Goal: Task Accomplishment & Management: Complete application form

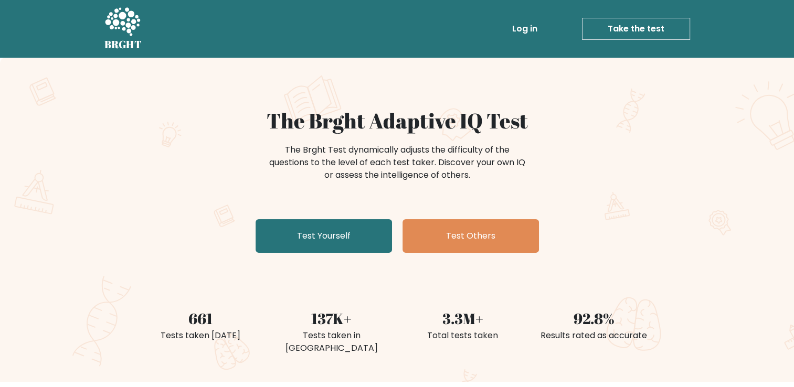
scroll to position [105, 0]
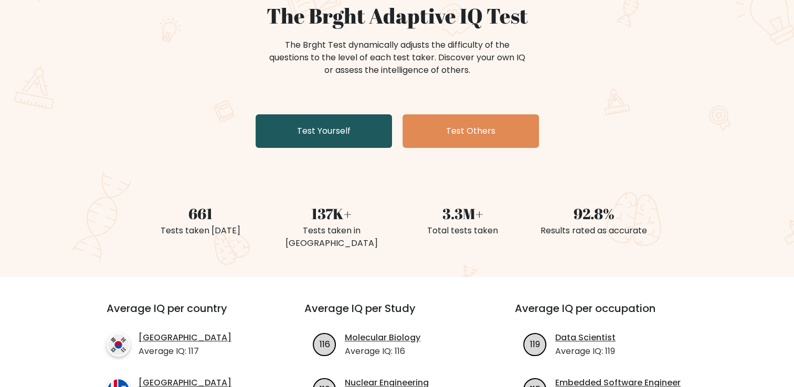
click at [333, 140] on link "Test Yourself" at bounding box center [324, 131] width 136 height 34
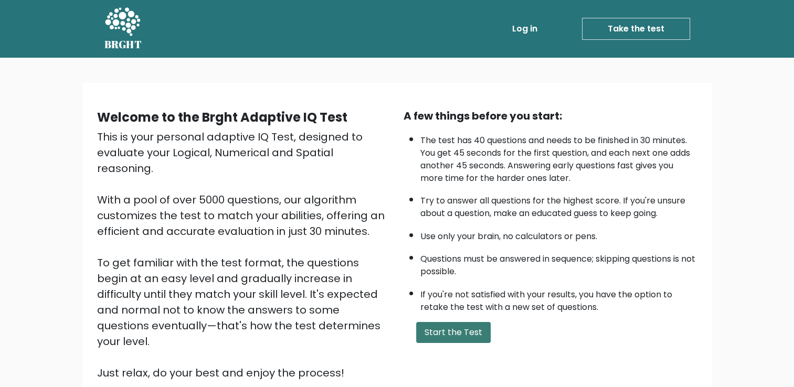
click at [464, 333] on button "Start the Test" at bounding box center [453, 332] width 75 height 21
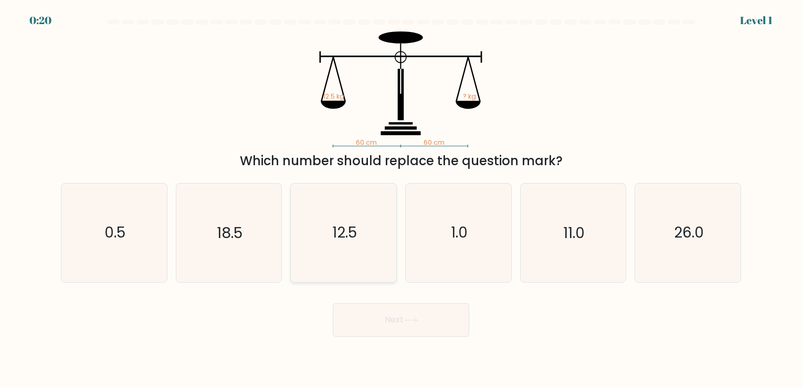
click at [312, 237] on icon "12.5" at bounding box center [343, 233] width 98 height 98
click at [401, 199] on input "c. 12.5" at bounding box center [401, 196] width 1 height 5
radio input "true"
click at [407, 314] on button "Next" at bounding box center [401, 320] width 136 height 34
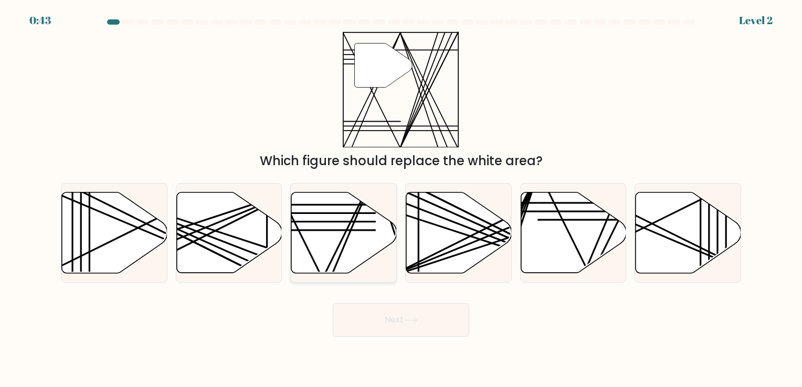
click at [359, 262] on icon at bounding box center [343, 232] width 105 height 81
click at [401, 199] on input "c." at bounding box center [401, 196] width 1 height 5
radio input "true"
click at [372, 323] on button "Next" at bounding box center [401, 320] width 136 height 34
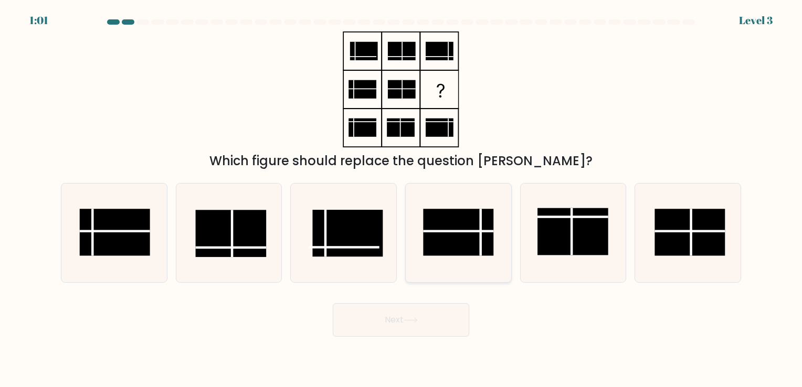
click at [447, 227] on rect at bounding box center [458, 232] width 70 height 47
click at [402, 199] on input "d." at bounding box center [401, 196] width 1 height 5
radio input "true"
click at [420, 325] on button "Next" at bounding box center [401, 320] width 136 height 34
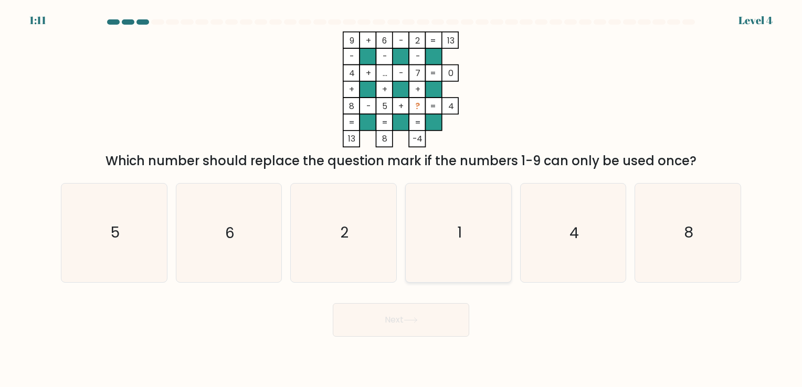
click at [455, 240] on icon "1" at bounding box center [458, 233] width 98 height 98
click at [402, 199] on input "d. 1" at bounding box center [401, 196] width 1 height 5
radio input "true"
click at [423, 317] on button "Next" at bounding box center [401, 320] width 136 height 34
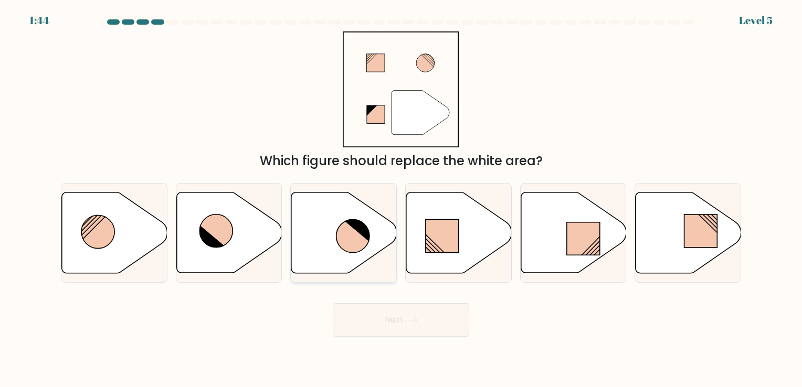
click at [349, 238] on icon at bounding box center [352, 235] width 33 height 33
click at [401, 199] on input "c." at bounding box center [401, 196] width 1 height 5
radio input "true"
click at [420, 325] on button "Next" at bounding box center [401, 320] width 136 height 34
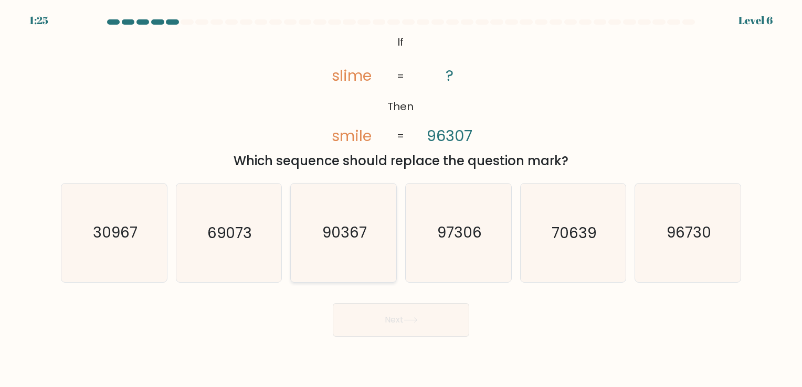
click at [355, 263] on icon "90367" at bounding box center [343, 233] width 98 height 98
click at [401, 199] on input "c. 90367" at bounding box center [401, 196] width 1 height 5
radio input "true"
click at [392, 318] on button "Next" at bounding box center [401, 320] width 136 height 34
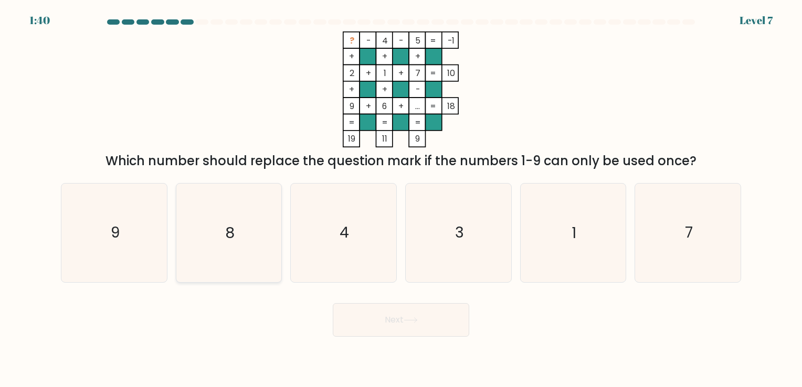
click at [224, 245] on icon "8" at bounding box center [229, 233] width 98 height 98
click at [401, 199] on input "b. 8" at bounding box center [401, 196] width 1 height 5
radio input "true"
click at [393, 320] on button "Next" at bounding box center [401, 320] width 136 height 34
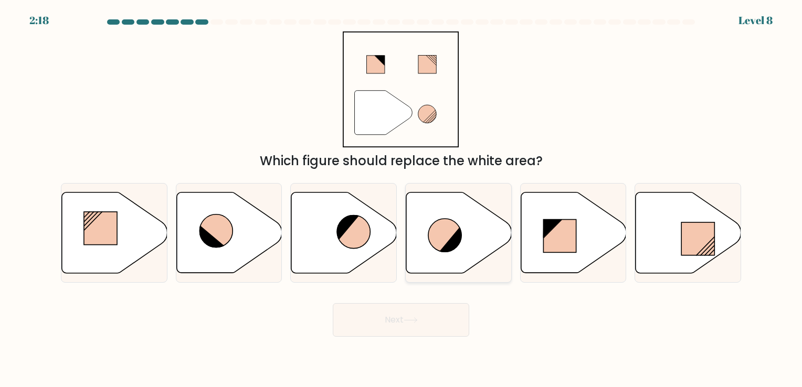
click at [451, 244] on icon at bounding box center [451, 239] width 25 height 26
click at [402, 199] on input "d." at bounding box center [401, 196] width 1 height 5
radio input "true"
click at [439, 322] on button "Next" at bounding box center [401, 320] width 136 height 34
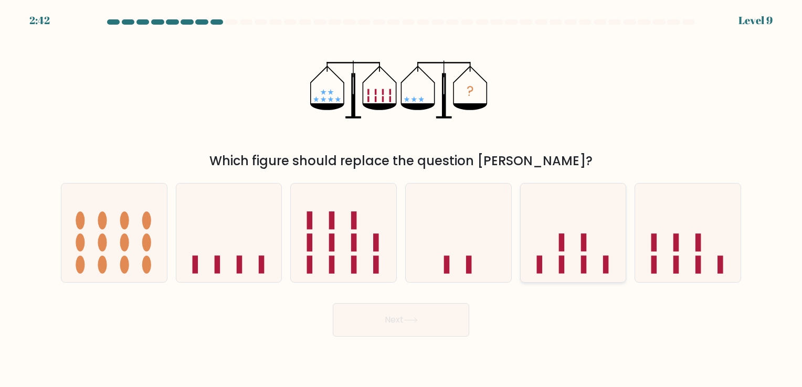
click at [571, 249] on icon at bounding box center [573, 232] width 105 height 87
click at [402, 199] on input "e." at bounding box center [401, 196] width 1 height 5
radio input "true"
click at [439, 330] on button "Next" at bounding box center [401, 320] width 136 height 34
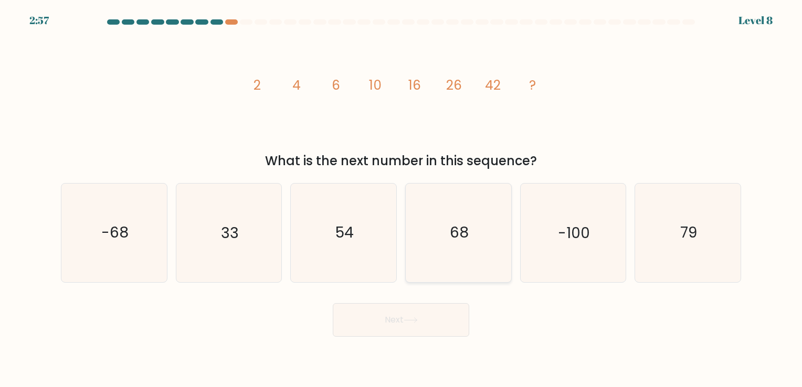
drag, startPoint x: 426, startPoint y: 233, endPoint x: 411, endPoint y: 256, distance: 26.6
click at [426, 233] on icon "68" at bounding box center [458, 233] width 98 height 98
click at [402, 199] on input "d. 68" at bounding box center [401, 196] width 1 height 5
radio input "true"
click at [409, 322] on icon at bounding box center [411, 321] width 14 height 6
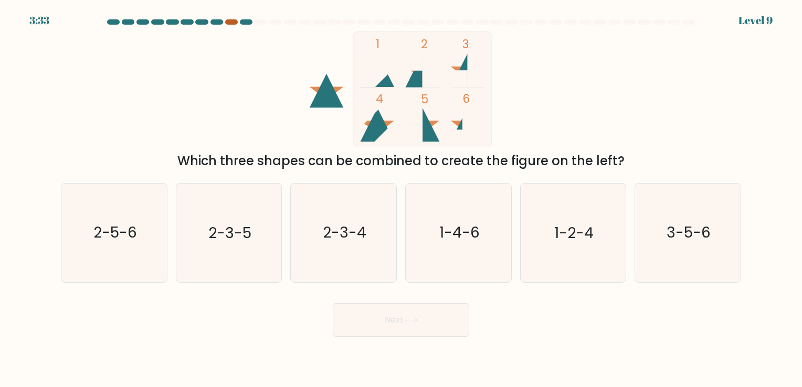
click at [229, 19] on div at bounding box center [231, 21] width 13 height 5
click at [234, 21] on div at bounding box center [231, 21] width 13 height 5
click at [464, 250] on icon "1-4-6" at bounding box center [458, 233] width 98 height 98
click at [402, 199] on input "d. 1-4-6" at bounding box center [401, 196] width 1 height 5
radio input "true"
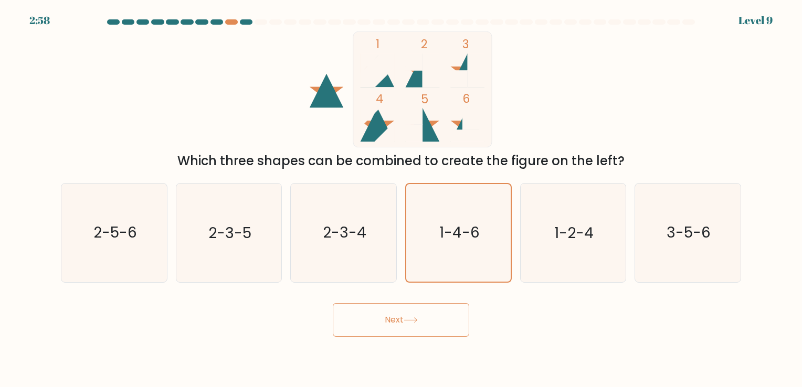
click at [450, 332] on button "Next" at bounding box center [401, 320] width 136 height 34
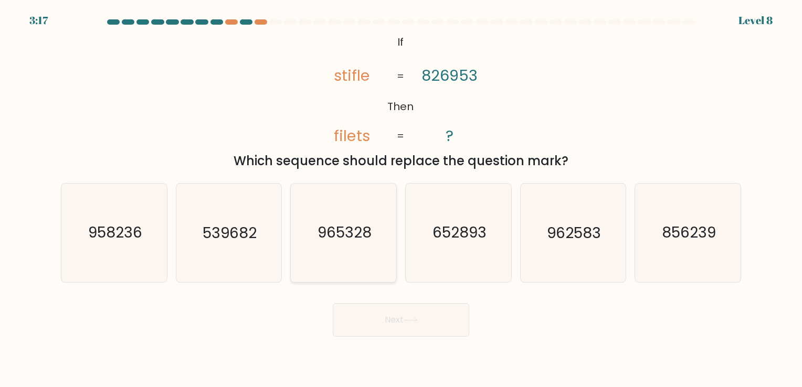
click at [354, 232] on text "965328" at bounding box center [345, 233] width 54 height 20
click at [401, 199] on input "c. 965328" at bounding box center [401, 196] width 1 height 5
radio input "true"
click at [395, 320] on button "Next" at bounding box center [401, 320] width 136 height 34
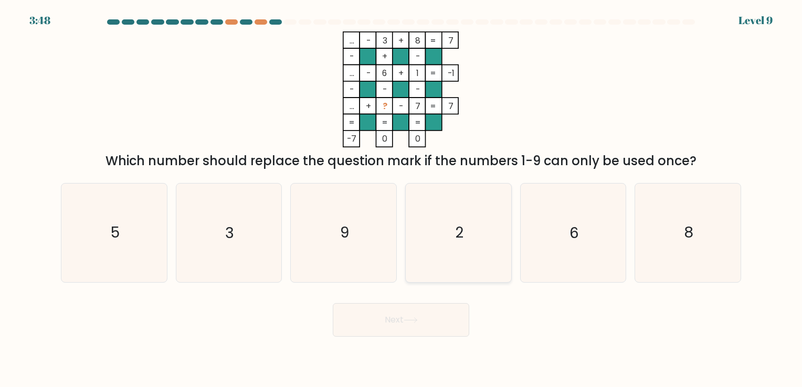
click at [456, 246] on icon "2" at bounding box center [458, 233] width 98 height 98
click at [402, 199] on input "d. 2" at bounding box center [401, 196] width 1 height 5
radio input "true"
click at [405, 318] on button "Next" at bounding box center [401, 320] width 136 height 34
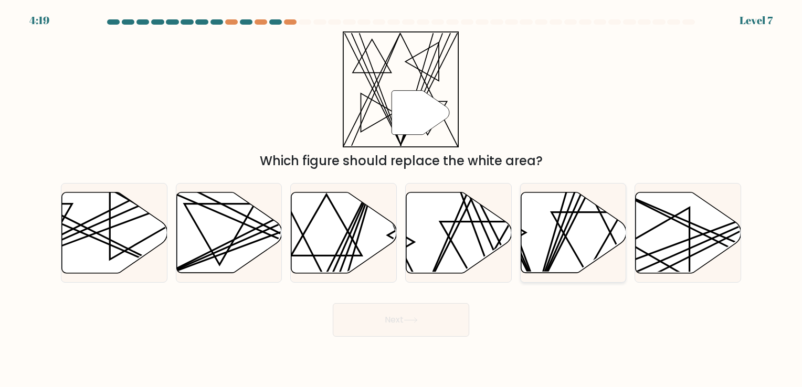
click at [557, 245] on line at bounding box center [583, 190] width 92 height 206
click at [402, 199] on input "e." at bounding box center [401, 196] width 1 height 5
radio input "true"
click at [429, 320] on button "Next" at bounding box center [401, 320] width 136 height 34
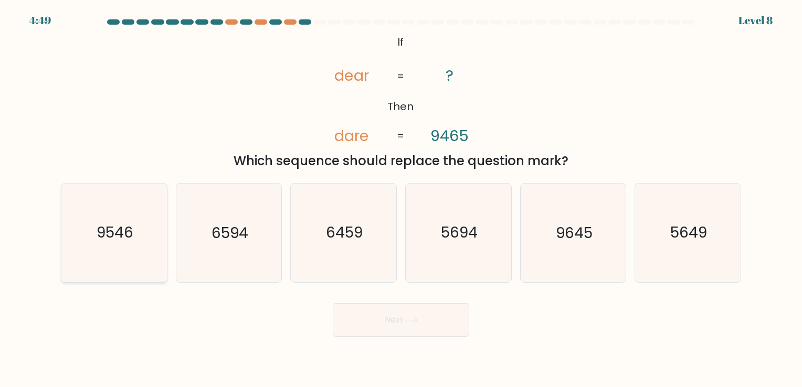
click at [111, 224] on text "9546" at bounding box center [115, 233] width 37 height 20
click at [401, 199] on input "a. 9546" at bounding box center [401, 196] width 1 height 5
radio input "true"
click at [384, 312] on button "Next" at bounding box center [401, 320] width 136 height 34
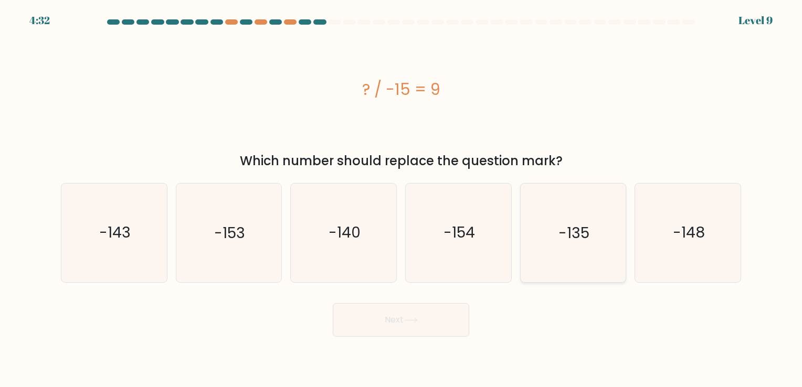
click at [578, 229] on text "-135" at bounding box center [573, 233] width 31 height 20
click at [402, 199] on input "e. -135" at bounding box center [401, 196] width 1 height 5
radio input "true"
click at [424, 319] on button "Next" at bounding box center [401, 320] width 136 height 34
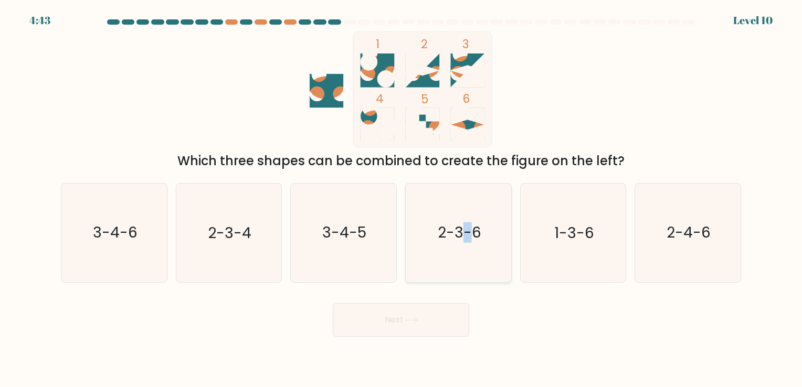
click at [467, 230] on text "2-3-6" at bounding box center [460, 233] width 44 height 20
click at [439, 321] on button "Next" at bounding box center [401, 320] width 136 height 34
click at [498, 229] on icon "2-3-6" at bounding box center [458, 233] width 98 height 98
click at [402, 199] on input "d. 2-3-6" at bounding box center [401, 196] width 1 height 5
radio input "true"
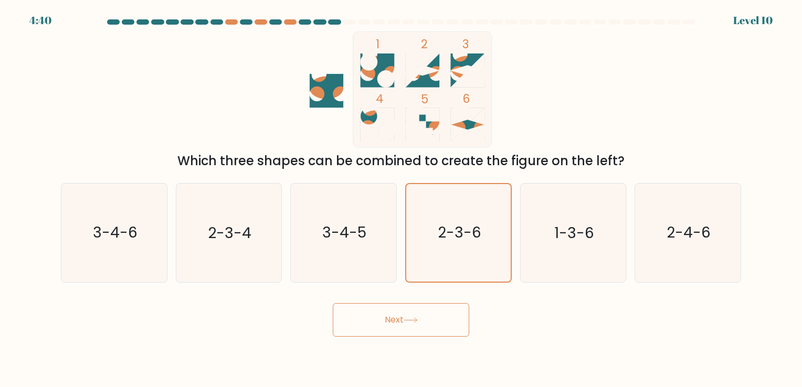
click at [442, 323] on button "Next" at bounding box center [401, 320] width 136 height 34
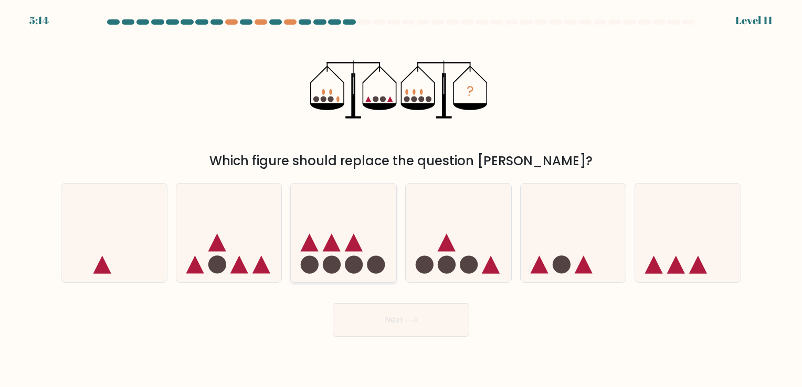
click at [345, 245] on icon at bounding box center [343, 232] width 105 height 87
click at [401, 199] on input "c." at bounding box center [401, 196] width 1 height 5
radio input "true"
click at [384, 318] on button "Next" at bounding box center [401, 320] width 136 height 34
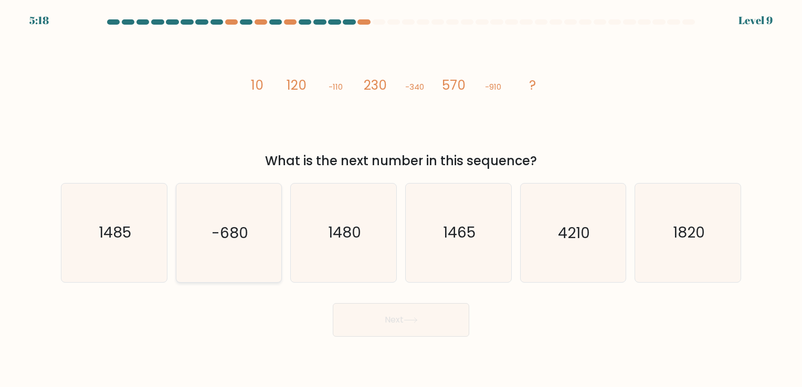
click at [241, 247] on icon "-680" at bounding box center [229, 233] width 98 height 98
click at [401, 199] on input "b. -680" at bounding box center [401, 196] width 1 height 5
radio input "true"
click at [397, 322] on button "Next" at bounding box center [401, 320] width 136 height 34
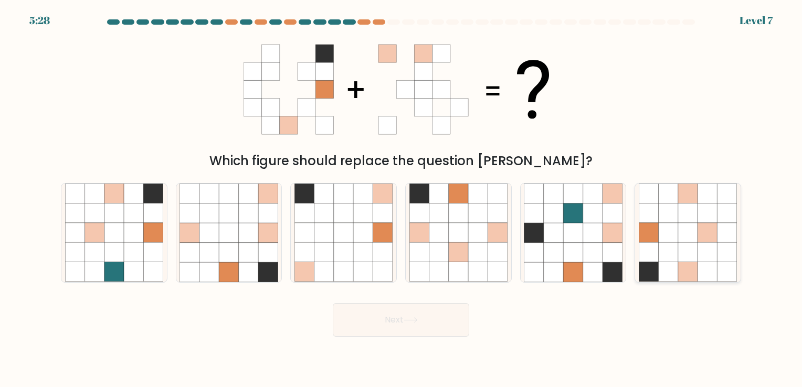
click at [713, 245] on icon at bounding box center [707, 252] width 19 height 19
click at [402, 199] on input "f." at bounding box center [401, 196] width 1 height 5
radio input "true"
click at [425, 325] on button "Next" at bounding box center [401, 320] width 136 height 34
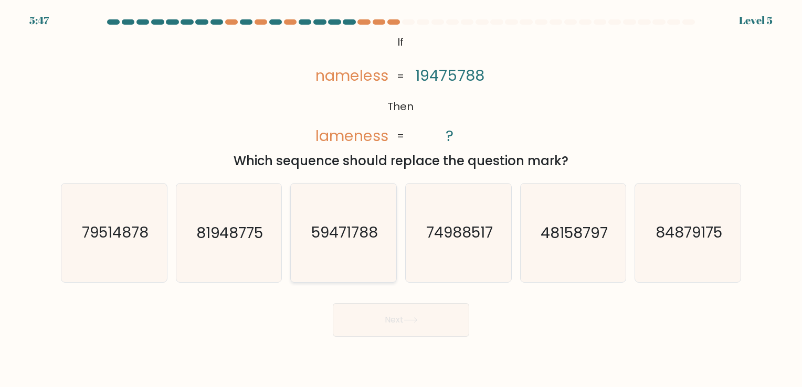
click at [341, 216] on icon "59471788" at bounding box center [343, 233] width 98 height 98
click at [401, 199] on input "c. 59471788" at bounding box center [401, 196] width 1 height 5
radio input "true"
click at [364, 320] on button "Next" at bounding box center [401, 320] width 136 height 34
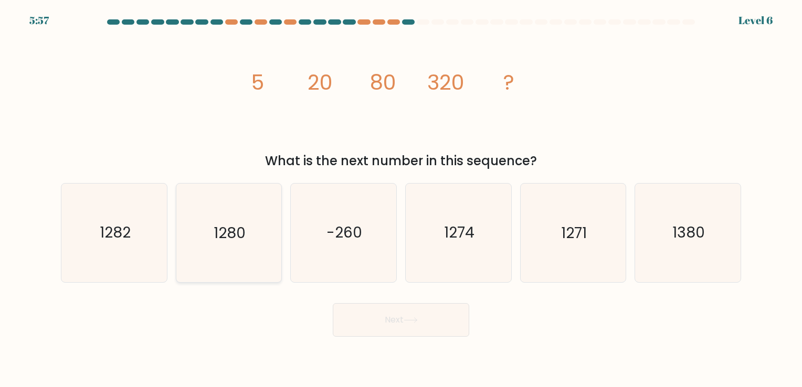
click at [249, 237] on icon "1280" at bounding box center [229, 233] width 98 height 98
click at [401, 199] on input "b. 1280" at bounding box center [401, 196] width 1 height 5
radio input "true"
click at [405, 318] on button "Next" at bounding box center [401, 320] width 136 height 34
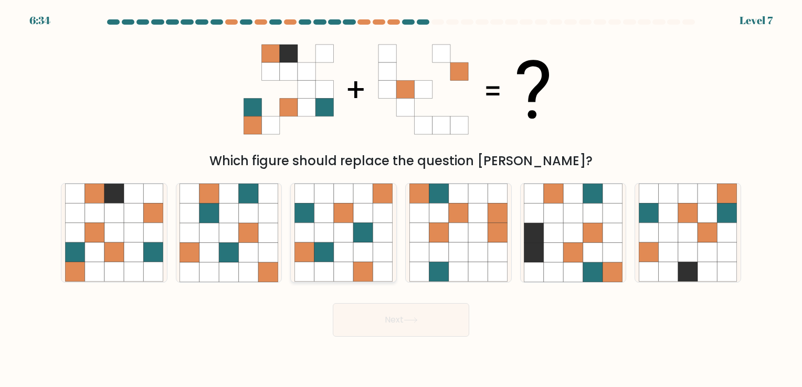
click at [330, 245] on icon at bounding box center [323, 252] width 19 height 19
click at [401, 199] on input "c." at bounding box center [401, 196] width 1 height 5
radio input "true"
click at [378, 319] on button "Next" at bounding box center [401, 320] width 136 height 34
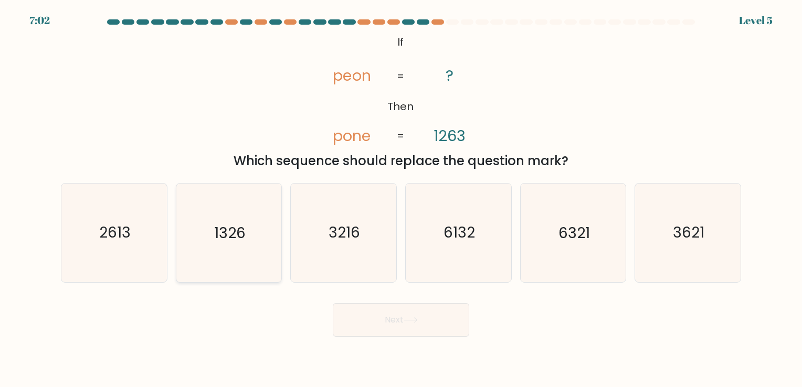
click at [223, 249] on icon "1326" at bounding box center [229, 233] width 98 height 98
click at [401, 199] on input "b. 1326" at bounding box center [401, 196] width 1 height 5
radio input "true"
click at [398, 323] on button "Next" at bounding box center [401, 320] width 136 height 34
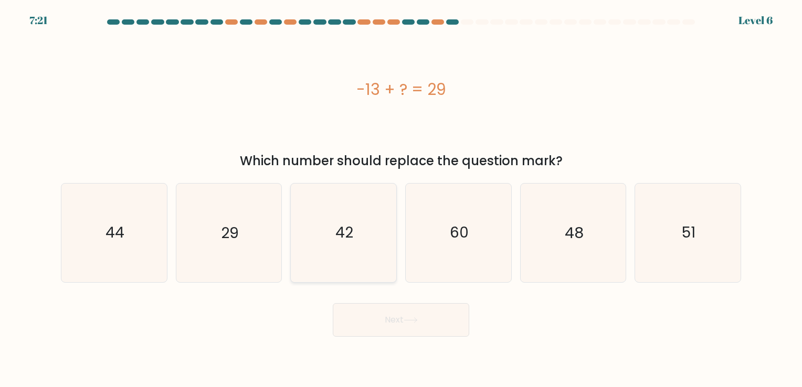
click at [377, 230] on icon "42" at bounding box center [343, 233] width 98 height 98
click at [401, 199] on input "c. 42" at bounding box center [401, 196] width 1 height 5
radio input "true"
click at [382, 318] on button "Next" at bounding box center [401, 320] width 136 height 34
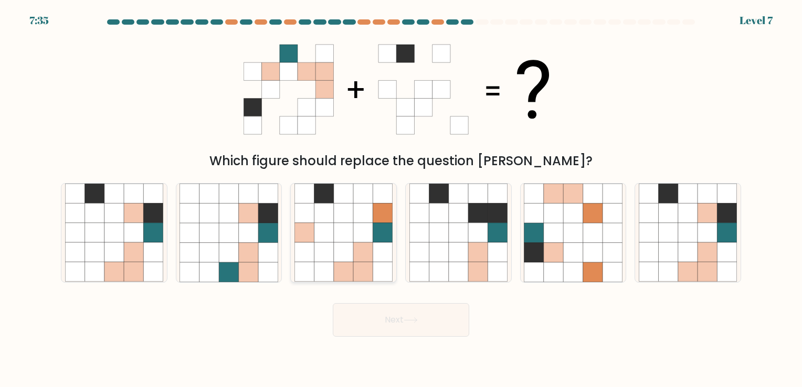
click at [335, 221] on icon at bounding box center [343, 213] width 19 height 19
click at [401, 199] on input "c." at bounding box center [401, 196] width 1 height 5
radio input "true"
click at [403, 320] on button "Next" at bounding box center [401, 320] width 136 height 34
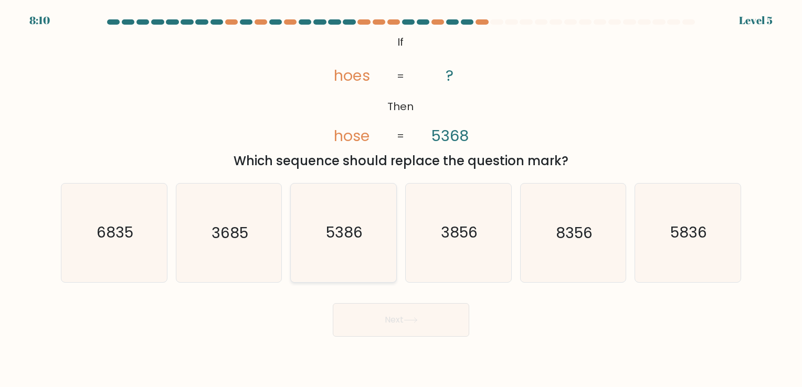
click at [358, 222] on icon "5386" at bounding box center [343, 233] width 98 height 98
click at [401, 199] on input "c. 5386" at bounding box center [401, 196] width 1 height 5
radio input "true"
click at [379, 316] on button "Next" at bounding box center [401, 320] width 136 height 34
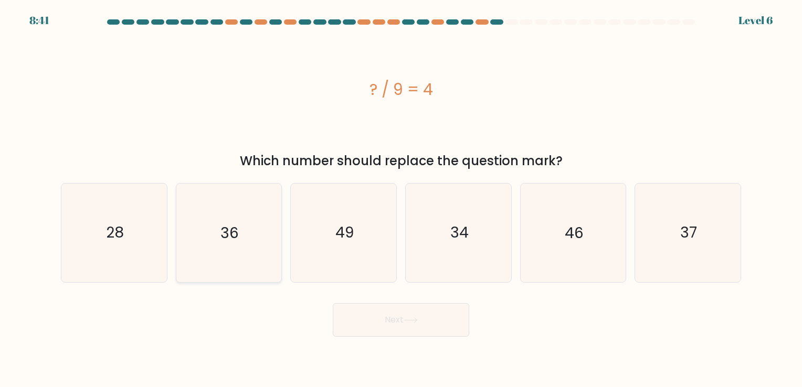
click at [236, 231] on text "36" at bounding box center [229, 233] width 18 height 20
click at [401, 199] on input "b. 36" at bounding box center [401, 196] width 1 height 5
radio input "true"
click at [385, 330] on button "Next" at bounding box center [401, 320] width 136 height 34
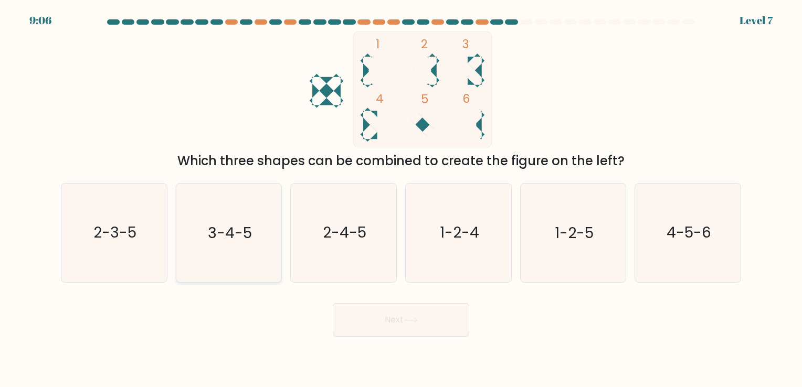
click at [226, 252] on icon "3-4-5" at bounding box center [229, 233] width 98 height 98
click at [401, 199] on input "b. 3-4-5" at bounding box center [401, 196] width 1 height 5
radio input "true"
click at [349, 314] on button "Next" at bounding box center [401, 320] width 136 height 34
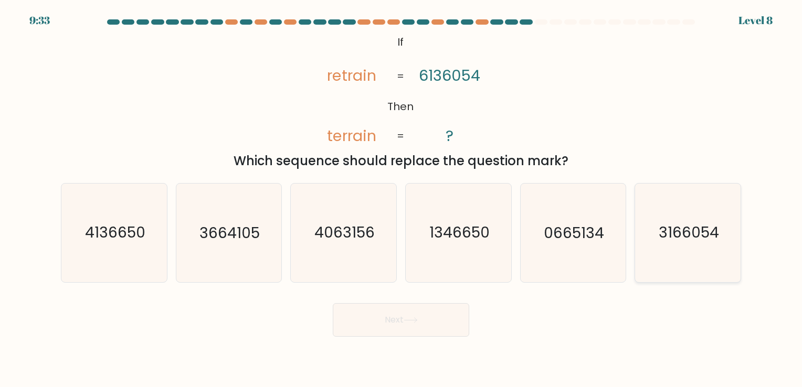
click at [674, 259] on icon "3166054" at bounding box center [688, 233] width 98 height 98
click at [402, 199] on input "f. 3166054" at bounding box center [401, 196] width 1 height 5
radio input "true"
click at [448, 324] on button "Next" at bounding box center [401, 320] width 136 height 34
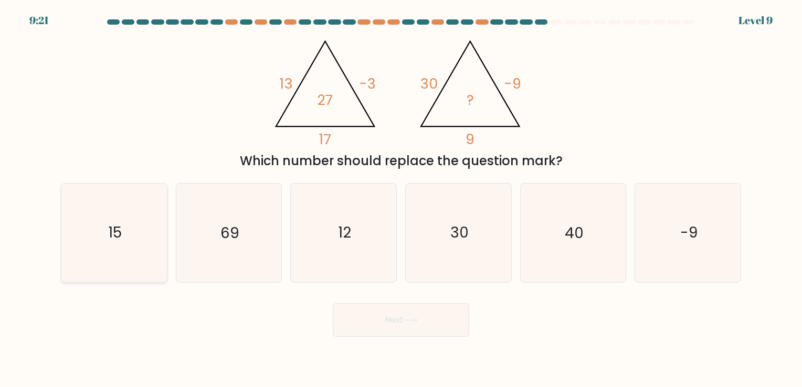
click at [119, 205] on icon "15" at bounding box center [114, 233] width 98 height 98
click at [401, 199] on input "a. 15" at bounding box center [401, 196] width 1 height 5
radio input "true"
click at [349, 324] on button "Next" at bounding box center [401, 320] width 136 height 34
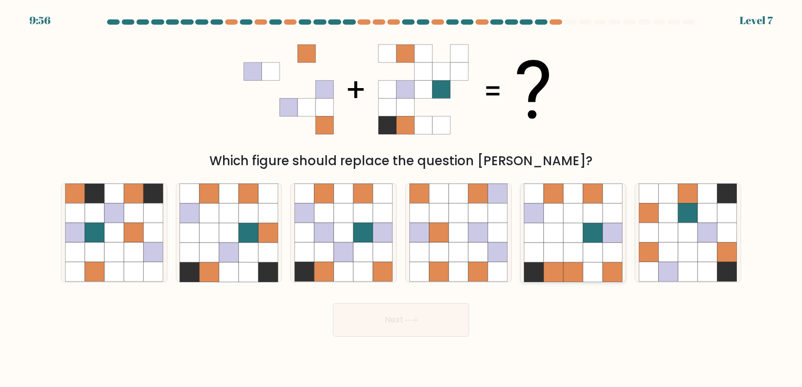
click at [565, 219] on icon at bounding box center [572, 213] width 19 height 19
click at [402, 199] on input "e." at bounding box center [401, 196] width 1 height 5
radio input "true"
click at [446, 329] on button "Next" at bounding box center [401, 320] width 136 height 34
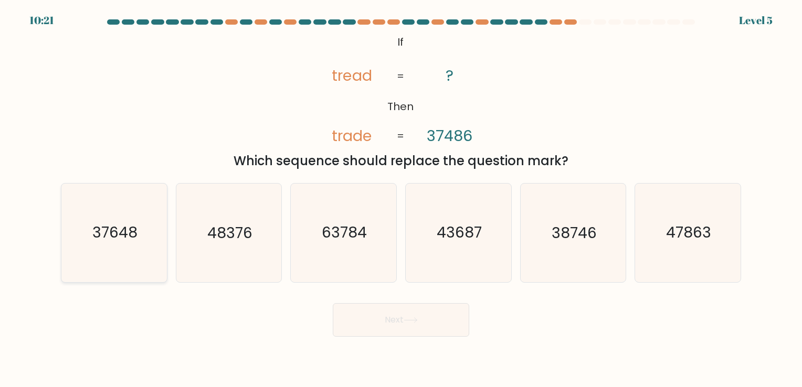
drag, startPoint x: 99, startPoint y: 248, endPoint x: 107, endPoint y: 244, distance: 9.6
click at [101, 240] on icon "37648" at bounding box center [114, 233] width 98 height 98
click at [401, 199] on input "a. 37648" at bounding box center [401, 196] width 1 height 5
radio input "true"
click at [426, 336] on button "Next" at bounding box center [401, 320] width 136 height 34
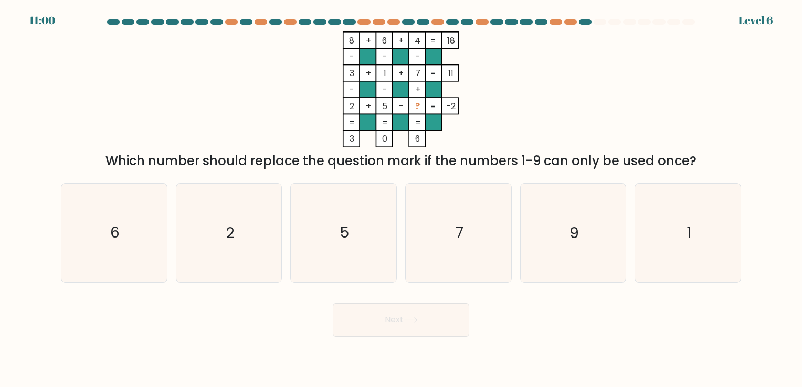
click at [496, 60] on icon "8 + 6 + 4 18 - - - 3 + 1 + 7 11 - - + 2 + 5 - ? = -2 = = = = 3 0 6 =" at bounding box center [401, 89] width 315 height 116
click at [604, 216] on icon "9" at bounding box center [573, 233] width 98 height 98
click at [402, 199] on input "e. 9" at bounding box center [401, 196] width 1 height 5
radio input "true"
click at [422, 329] on button "Next" at bounding box center [401, 320] width 136 height 34
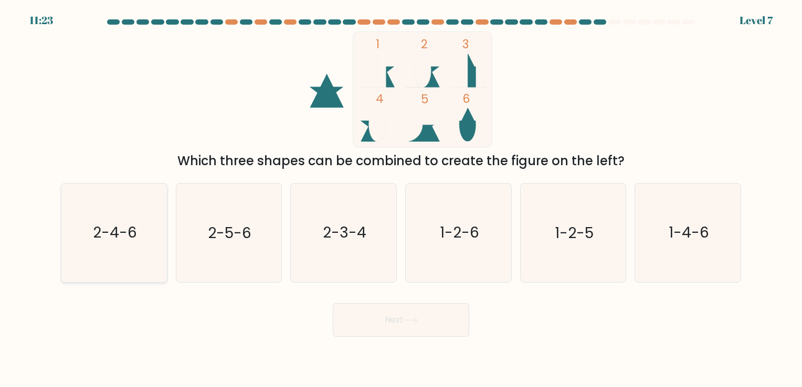
click at [103, 220] on icon "2-4-6" at bounding box center [114, 233] width 98 height 98
click at [401, 199] on input "a. 2-4-6" at bounding box center [401, 196] width 1 height 5
radio input "true"
click at [393, 325] on button "Next" at bounding box center [401, 320] width 136 height 34
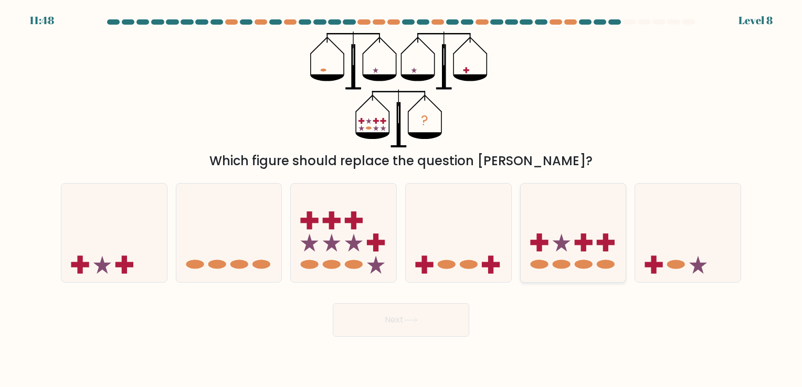
click at [561, 254] on icon at bounding box center [573, 232] width 105 height 87
click at [402, 199] on input "e." at bounding box center [401, 196] width 1 height 5
radio input "true"
click at [449, 318] on button "Next" at bounding box center [401, 320] width 136 height 34
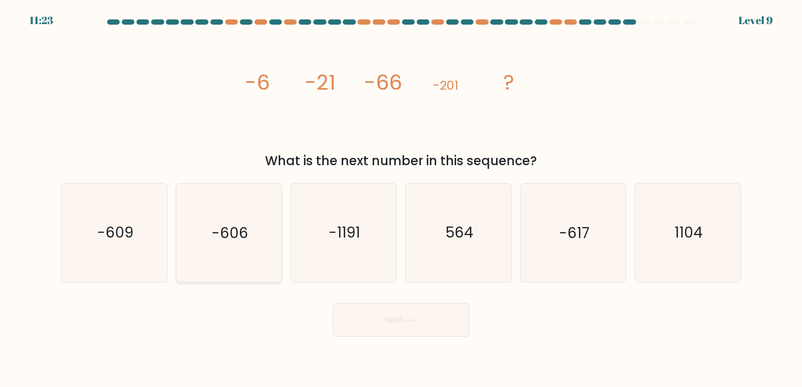
click at [249, 234] on icon "-606" at bounding box center [229, 233] width 98 height 98
click at [401, 199] on input "b. -606" at bounding box center [401, 196] width 1 height 5
radio input "true"
click at [386, 331] on button "Next" at bounding box center [401, 320] width 136 height 34
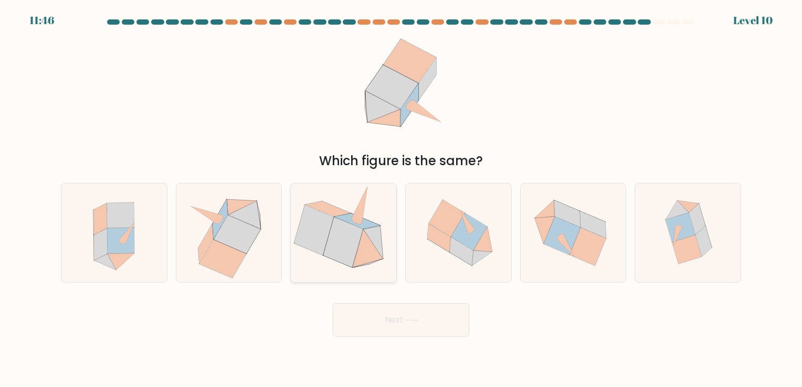
click at [361, 247] on icon at bounding box center [368, 248] width 30 height 38
click at [401, 199] on input "c." at bounding box center [401, 196] width 1 height 5
radio input "true"
click at [404, 326] on button "Next" at bounding box center [401, 320] width 136 height 34
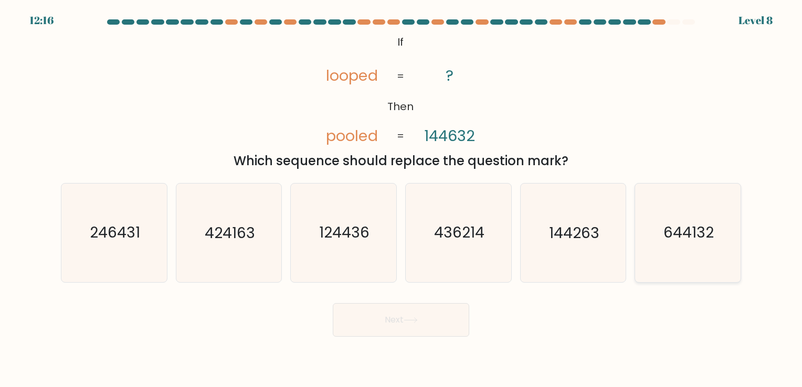
click at [697, 237] on text "644132" at bounding box center [688, 233] width 50 height 20
click at [402, 199] on input "f. 644132" at bounding box center [401, 196] width 1 height 5
radio input "true"
click at [399, 331] on button "Next" at bounding box center [401, 320] width 136 height 34
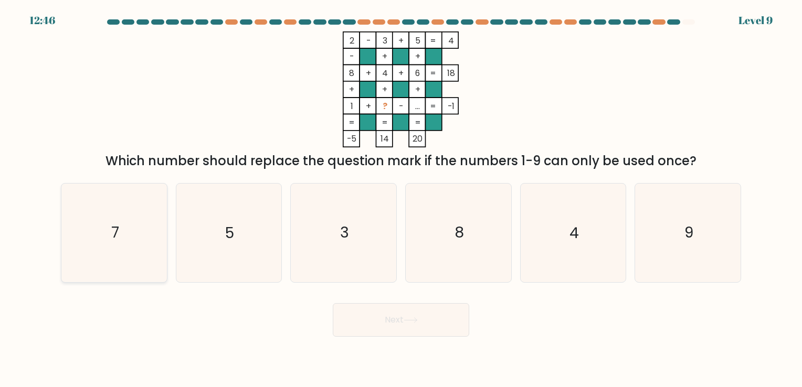
click at [130, 240] on icon "7" at bounding box center [114, 233] width 98 height 98
click at [401, 199] on input "a. 7" at bounding box center [401, 196] width 1 height 5
radio input "true"
click at [395, 316] on button "Next" at bounding box center [401, 320] width 136 height 34
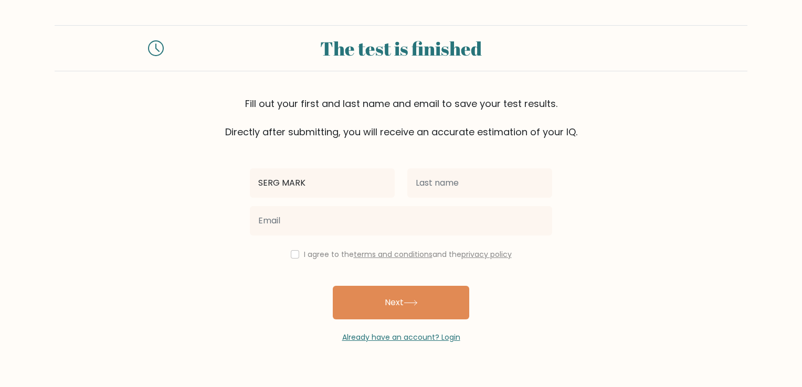
type input "SERG MARK"
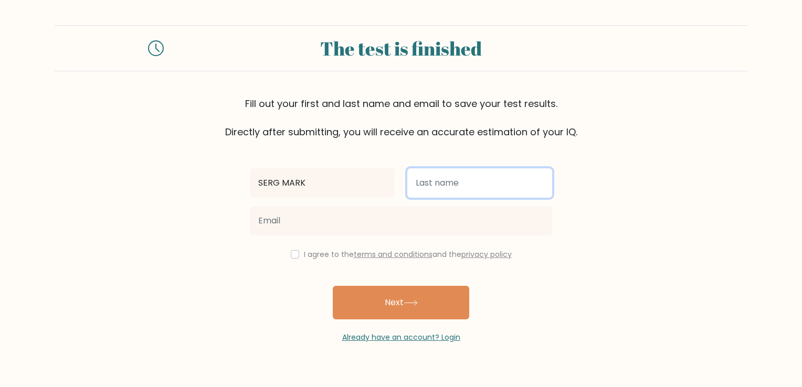
click at [472, 181] on input "text" at bounding box center [479, 182] width 145 height 29
type input "SAAVEDRA"
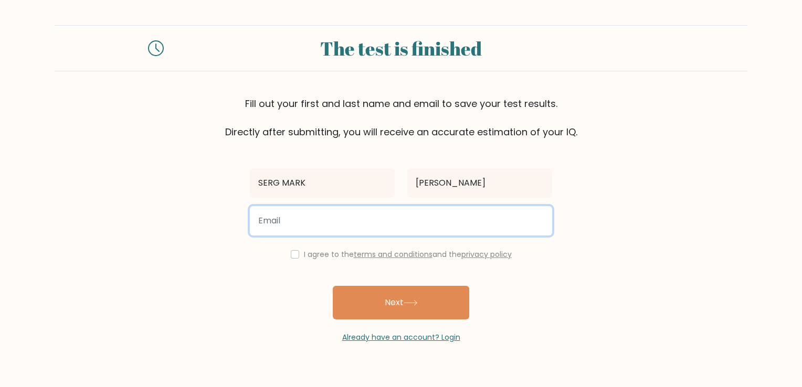
drag, startPoint x: 318, startPoint y: 224, endPoint x: 318, endPoint y: 217, distance: 6.8
click at [318, 224] on input "email" at bounding box center [401, 220] width 302 height 29
type input "sergmarksaavedra21@gmail.com"
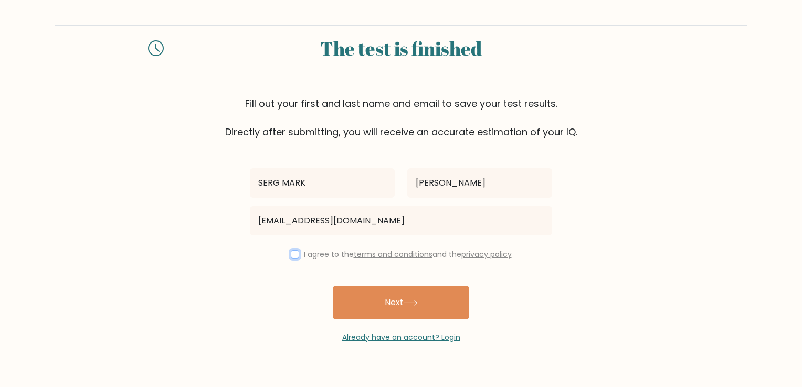
click at [294, 253] on input "checkbox" at bounding box center [295, 254] width 8 height 8
checkbox input "true"
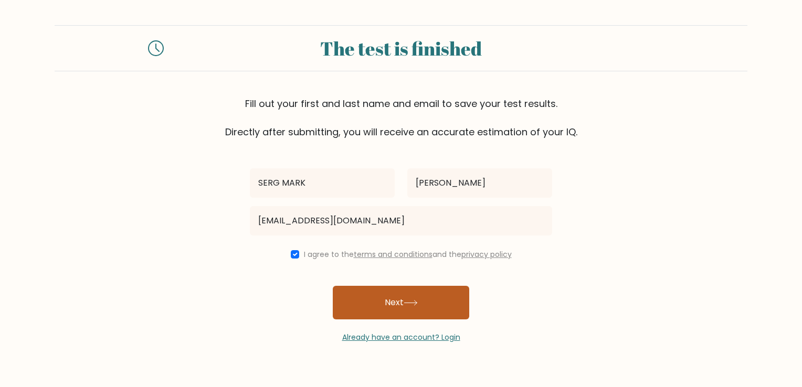
click at [388, 296] on button "Next" at bounding box center [401, 303] width 136 height 34
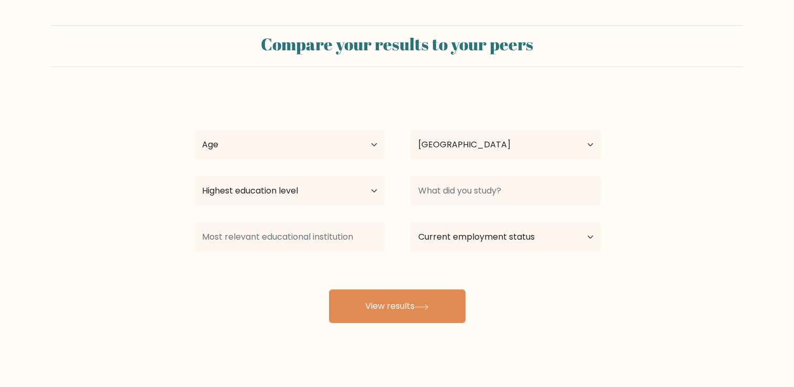
select select "US"
click at [370, 147] on select "Age Under 18 years old 18-24 years old 25-34 years old 35-44 years old 45-54 ye…" at bounding box center [289, 144] width 191 height 29
select select "25_34"
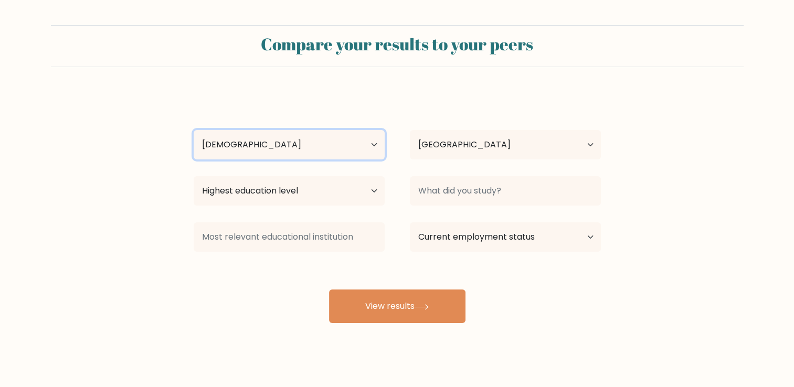
click at [194, 130] on select "Age Under 18 years old 18-24 years old 25-34 years old 35-44 years old 45-54 ye…" at bounding box center [289, 144] width 191 height 29
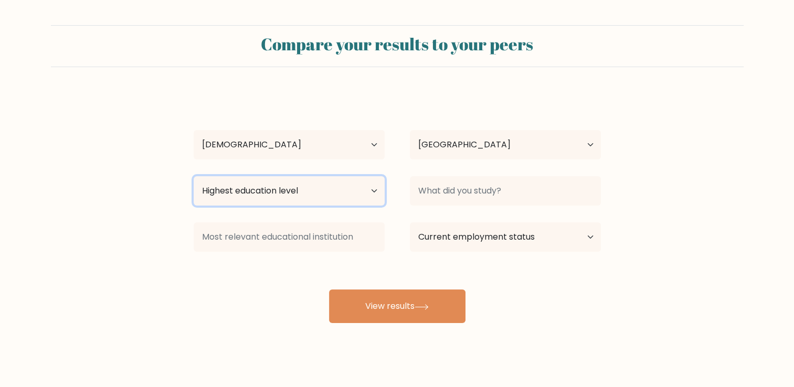
click at [332, 189] on select "Highest education level No schooling Primary Lower Secondary Upper Secondary Oc…" at bounding box center [289, 190] width 191 height 29
select select "bachelors_degree"
click at [194, 176] on select "Highest education level No schooling Primary Lower Secondary Upper Secondary Oc…" at bounding box center [289, 190] width 191 height 29
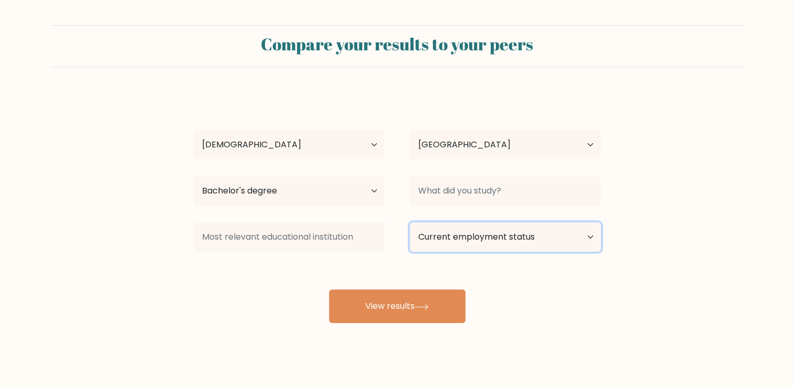
click at [507, 241] on select "Current employment status Employed Student Retired Other / prefer not to answer" at bounding box center [505, 237] width 191 height 29
click at [410, 223] on select "Current employment status Employed Student Retired Other / prefer not to answer" at bounding box center [505, 237] width 191 height 29
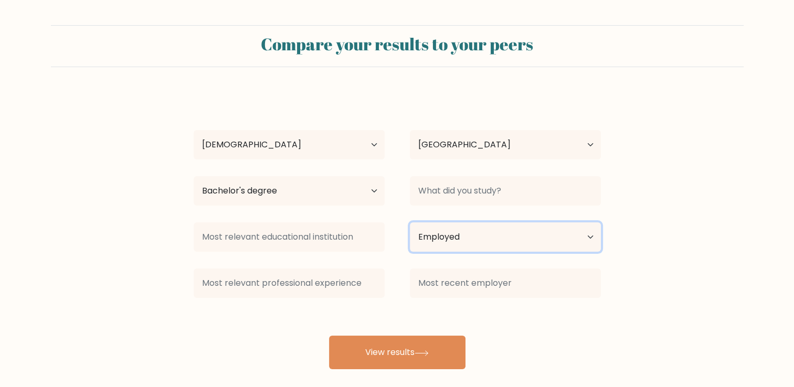
click at [491, 240] on select "Current employment status Employed Student Retired Other / prefer not to answer" at bounding box center [505, 237] width 191 height 29
select select "other"
click at [410, 223] on select "Current employment status Employed Student Retired Other / prefer not to answer" at bounding box center [505, 237] width 191 height 29
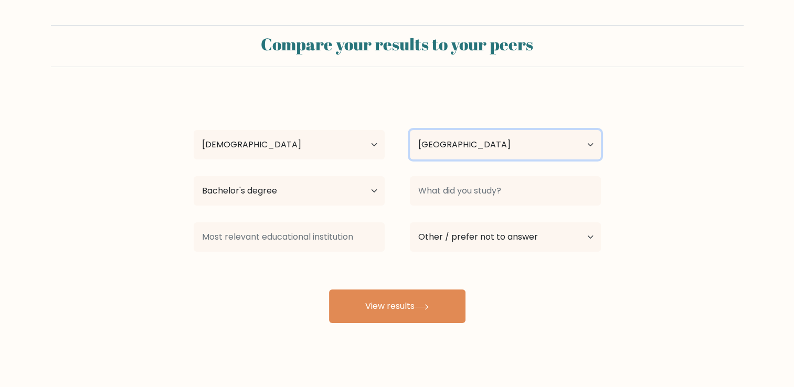
click at [506, 145] on select "Country Afghanistan Albania Algeria American Samoa Andorra Angola Anguilla Anta…" at bounding box center [505, 144] width 191 height 29
select select "PH"
click at [410, 130] on select "Country Afghanistan Albania Algeria American Samoa Andorra Angola Anguilla Anta…" at bounding box center [505, 144] width 191 height 29
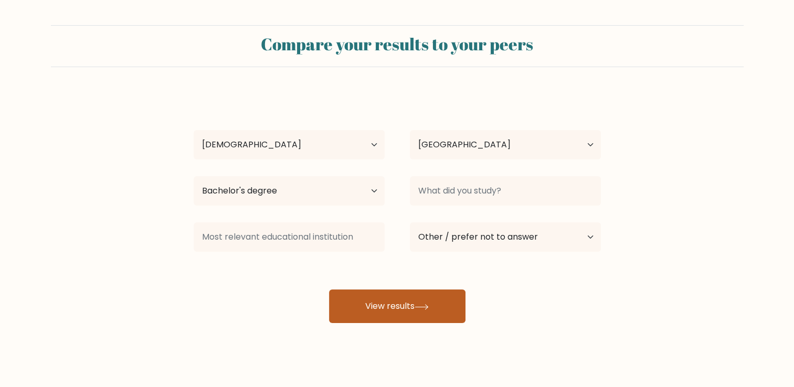
click at [441, 304] on button "View results" at bounding box center [397, 307] width 136 height 34
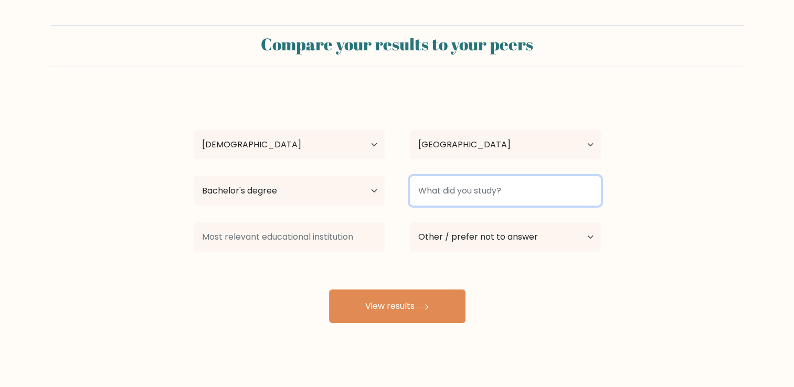
click at [455, 195] on input at bounding box center [505, 190] width 191 height 29
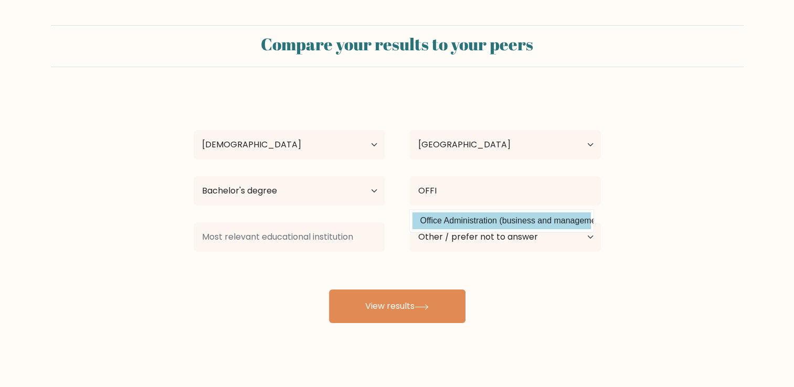
click at [458, 216] on option "Office Administration (business and management)" at bounding box center [502, 221] width 178 height 17
type input "Office Administration"
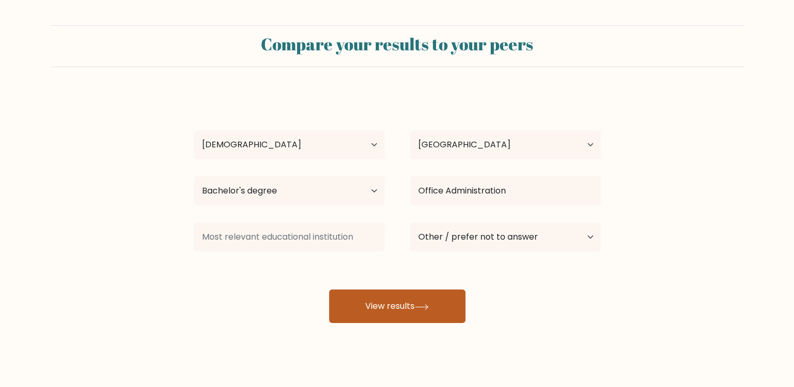
click at [439, 297] on button "View results" at bounding box center [397, 307] width 136 height 34
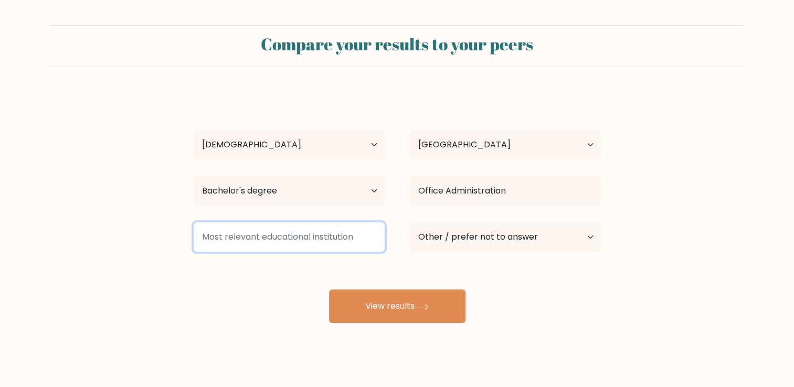
click at [337, 245] on input at bounding box center [289, 237] width 191 height 29
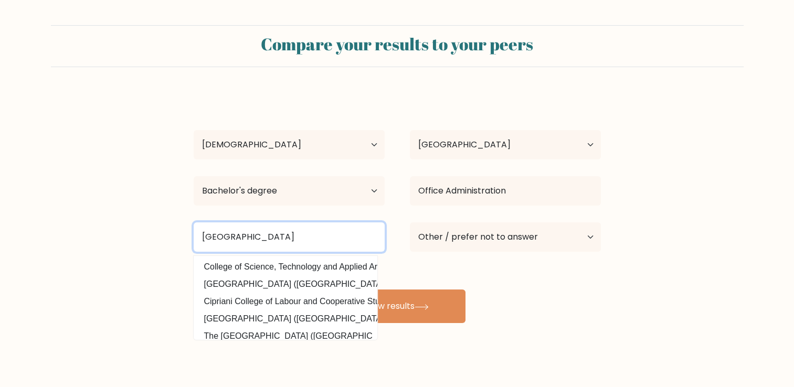
type input "TRINIDAD MUNICIPAL COLLEGE"
click at [329, 290] on button "View results" at bounding box center [397, 307] width 136 height 34
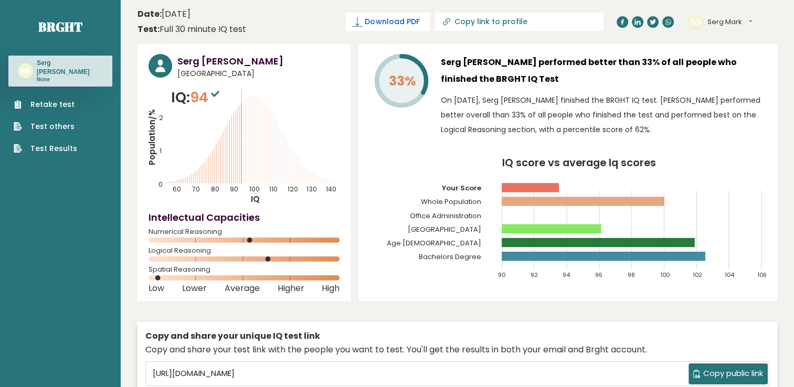
click at [430, 20] on link "Download PDF" at bounding box center [388, 22] width 84 height 18
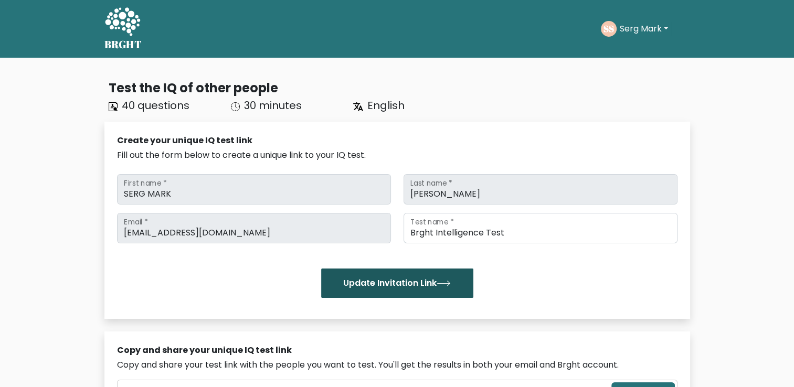
click at [393, 289] on button "Update Invitation Link" at bounding box center [397, 283] width 152 height 29
